Goal: Information Seeking & Learning: Learn about a topic

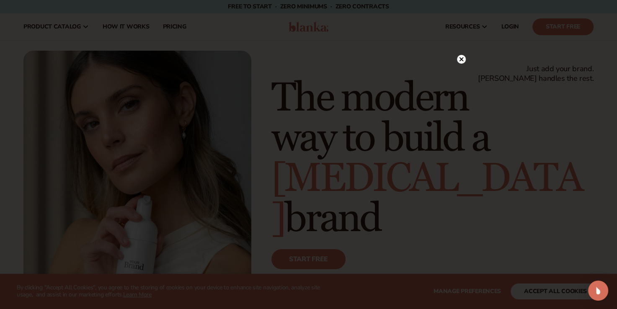
click at [461, 61] on circle at bounding box center [461, 59] width 9 height 9
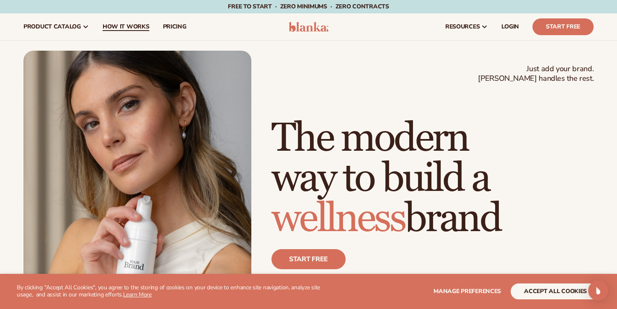
click at [118, 23] on span "How It Works" at bounding box center [126, 26] width 47 height 7
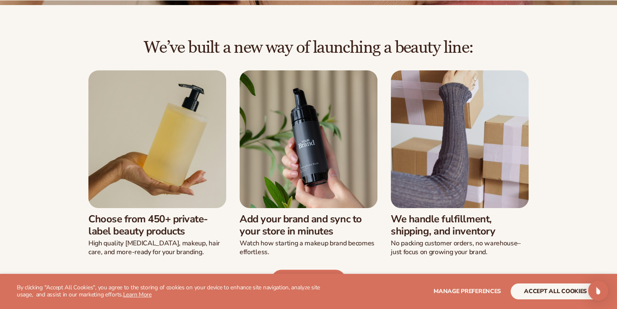
scroll to position [175, 0]
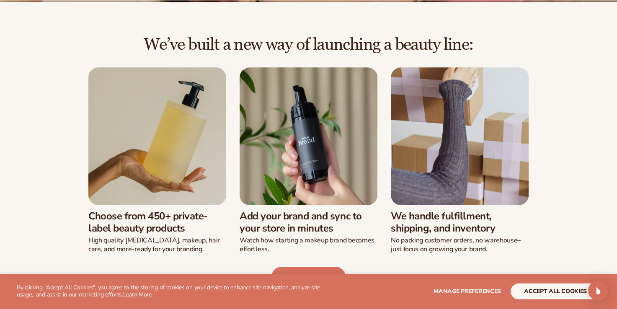
click at [149, 165] on img at bounding box center [157, 136] width 138 height 138
click at [556, 293] on button "accept all cookies" at bounding box center [555, 291] width 90 height 16
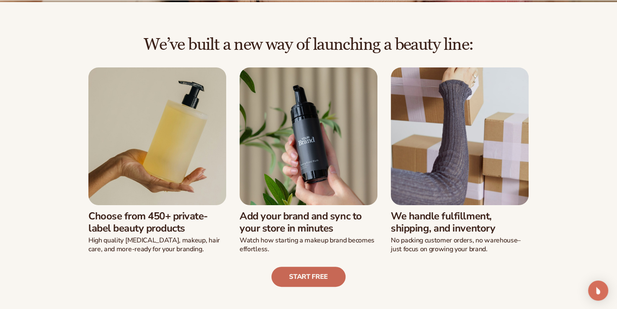
click at [311, 275] on link "Start free" at bounding box center [308, 277] width 74 height 20
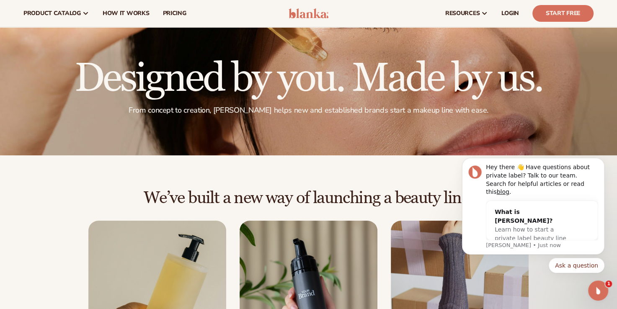
scroll to position [0, 0]
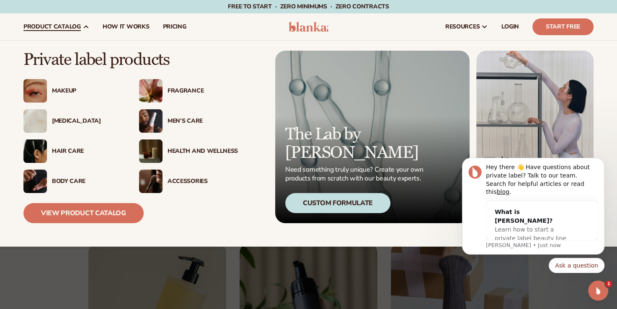
click at [33, 120] on img at bounding box center [34, 120] width 23 height 23
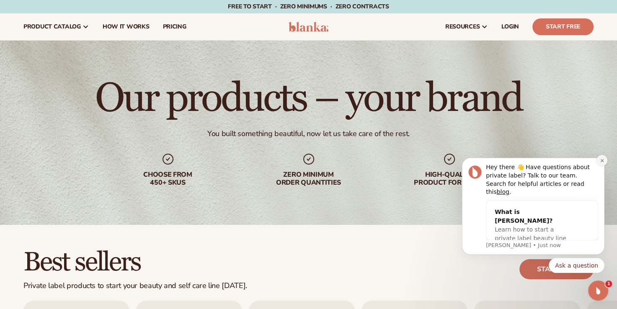
click at [601, 163] on icon "Dismiss notification" at bounding box center [601, 160] width 5 height 5
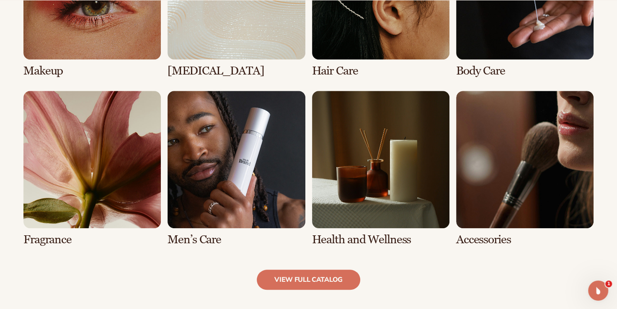
scroll to position [715, 0]
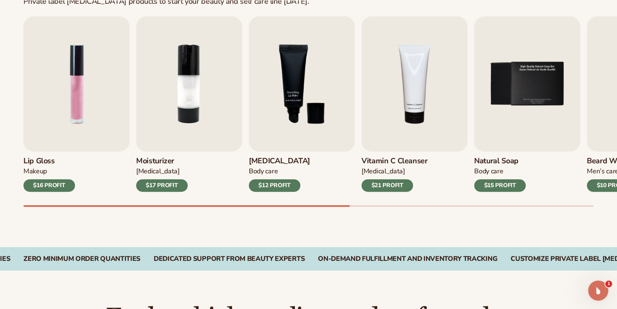
scroll to position [285, 0]
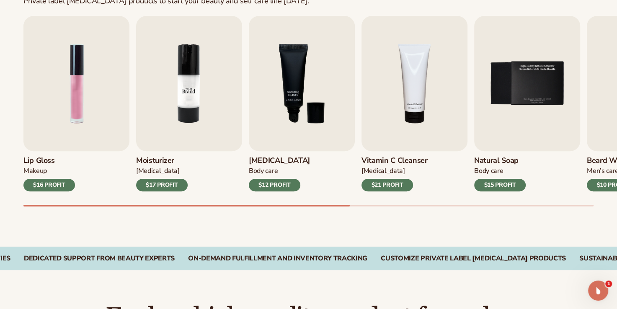
click at [185, 109] on img "2 / 9" at bounding box center [189, 83] width 106 height 135
click at [184, 113] on img "2 / 9" at bounding box center [189, 83] width 106 height 135
click at [163, 180] on div "$17 PROFIT" at bounding box center [161, 185] width 51 height 13
click at [182, 109] on img "2 / 9" at bounding box center [189, 83] width 106 height 135
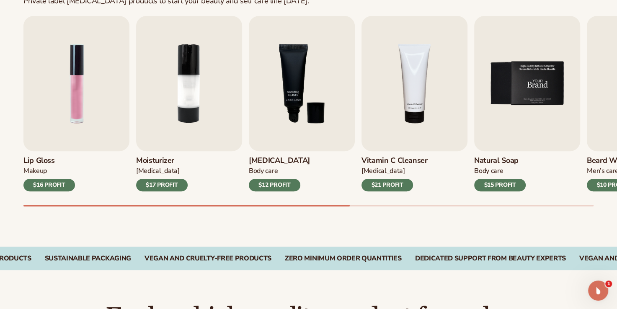
click at [525, 84] on img "5 / 9" at bounding box center [527, 83] width 106 height 135
click at [507, 181] on div "$15 PROFIT" at bounding box center [499, 185] width 51 height 13
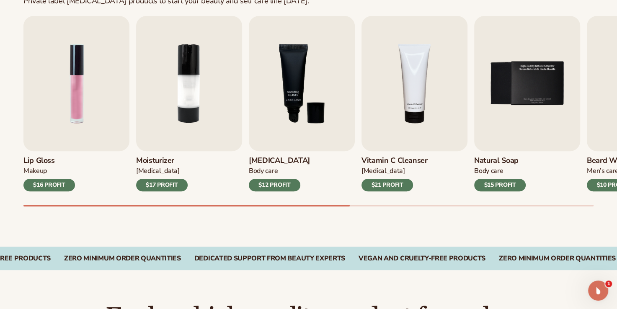
click at [601, 290] on icon "Open Intercom Messenger" at bounding box center [598, 291] width 14 height 14
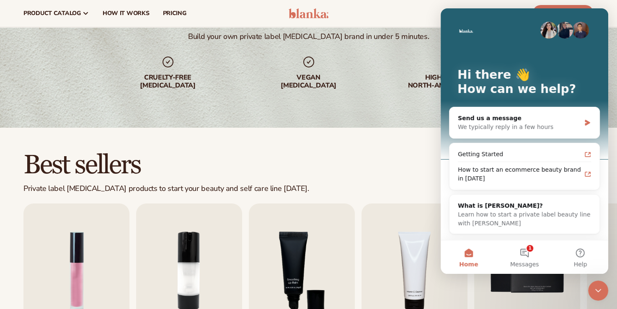
scroll to position [23, 0]
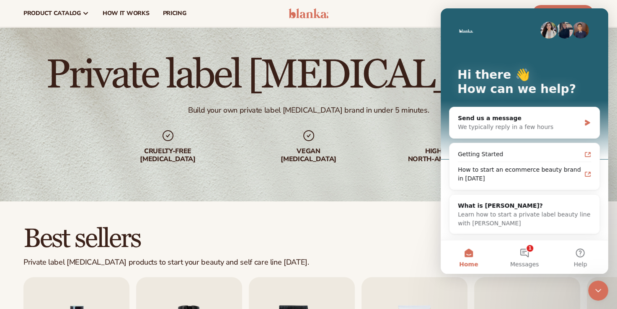
click at [384, 39] on div "Private label [MEDICAL_DATA] Build your own private label [MEDICAL_DATA] brand …" at bounding box center [308, 109] width 617 height 184
click at [366, 28] on div "Private label [MEDICAL_DATA] Build your own private label [MEDICAL_DATA] brand …" at bounding box center [308, 109] width 617 height 184
click at [599, 291] on icon "Close Intercom Messenger" at bounding box center [598, 291] width 10 height 10
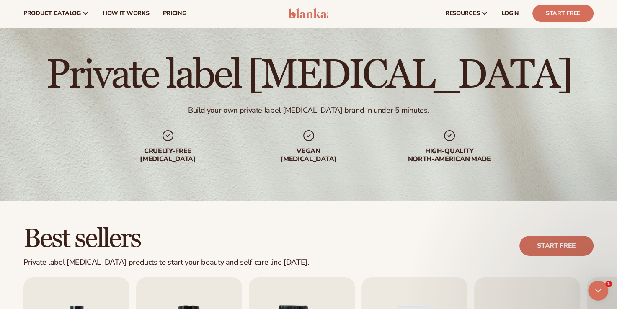
scroll to position [0, 0]
click at [599, 291] on icon "Open Intercom Messenger" at bounding box center [598, 291] width 14 height 14
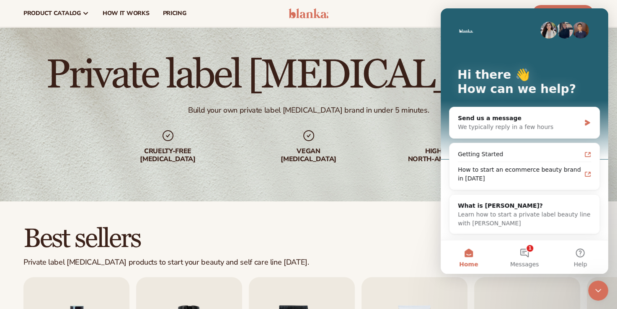
click at [597, 290] on icon "Close Intercom Messenger" at bounding box center [598, 291] width 10 height 10
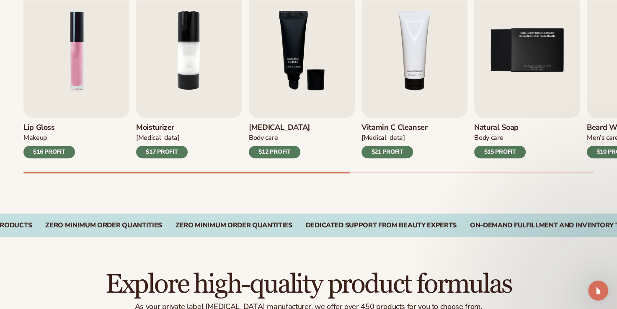
scroll to position [321, 0]
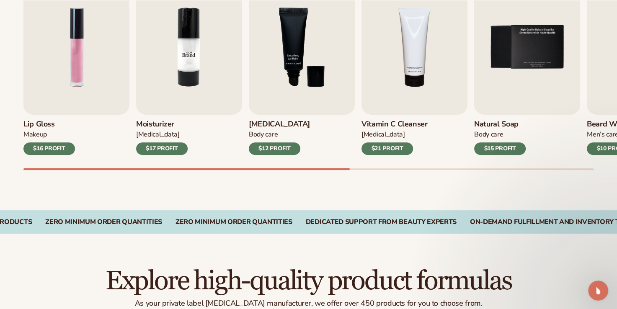
click at [193, 46] on img "2 / 9" at bounding box center [189, 46] width 106 height 135
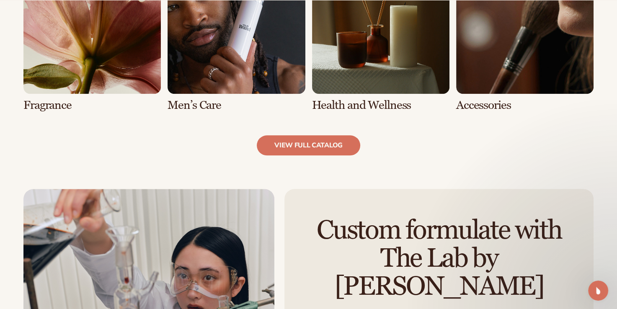
scroll to position [856, 0]
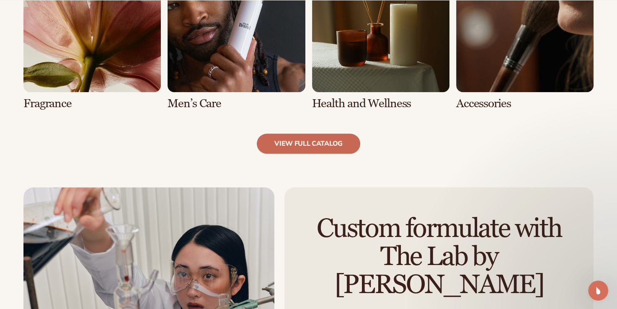
click at [317, 142] on link "view full catalog" at bounding box center [308, 144] width 103 height 20
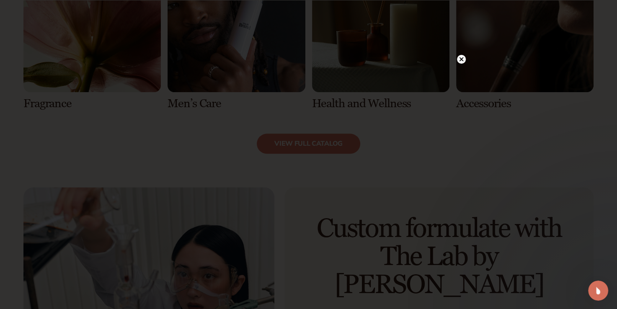
click at [462, 58] on circle at bounding box center [461, 59] width 9 height 9
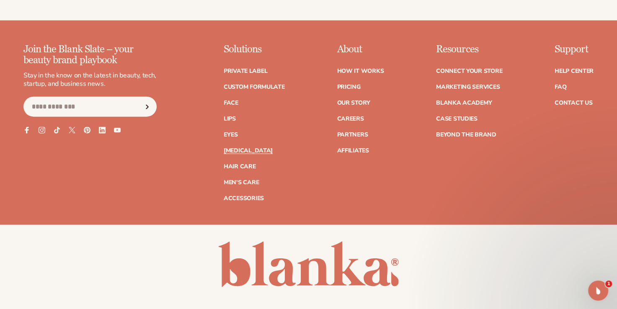
scroll to position [2066, 0]
